Goal: Check status: Check status

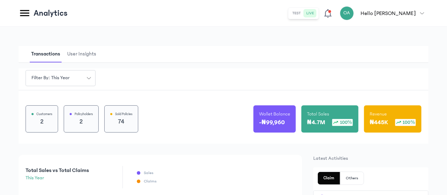
drag, startPoint x: 0, startPoint y: 0, endPoint x: 447, endPoint y: 50, distance: 450.1
click at [446, 50] on html "MyCoverAi Get Started DASHBOARD Analytics ADMIN Sales Policies Claims Customers…" at bounding box center [223, 97] width 447 height 195
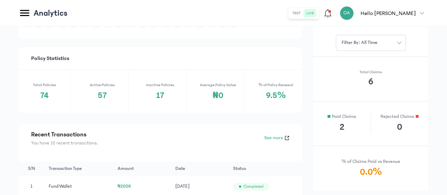
scroll to position [138, 0]
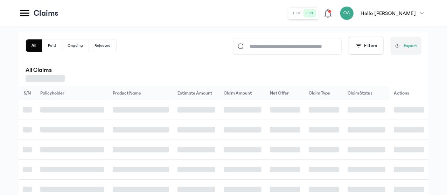
scroll to position [90, 0]
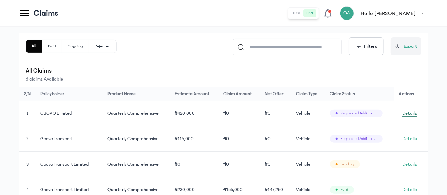
click at [414, 115] on span "Details" at bounding box center [409, 113] width 15 height 7
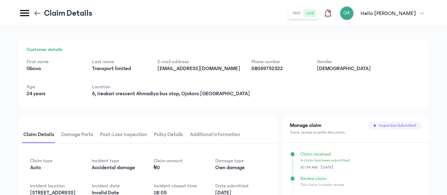
click at [41, 13] on icon at bounding box center [38, 13] width 8 height 8
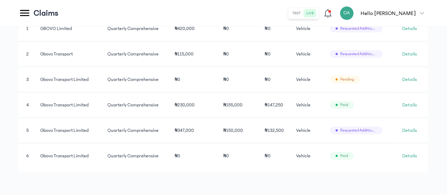
scroll to position [75, 0]
